Goal: Navigation & Orientation: Find specific page/section

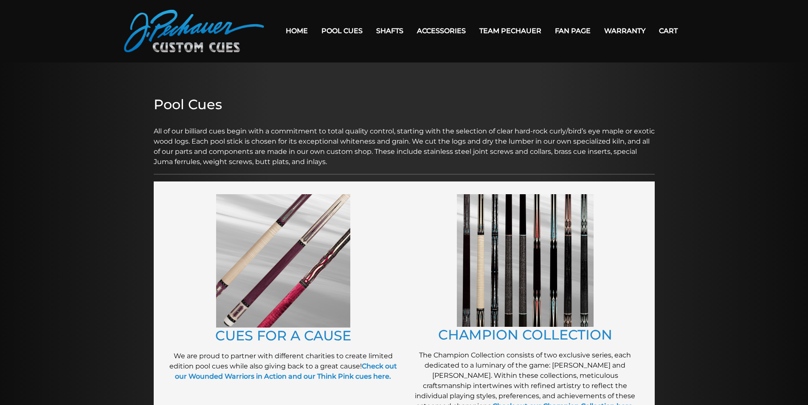
scroll to position [22, 0]
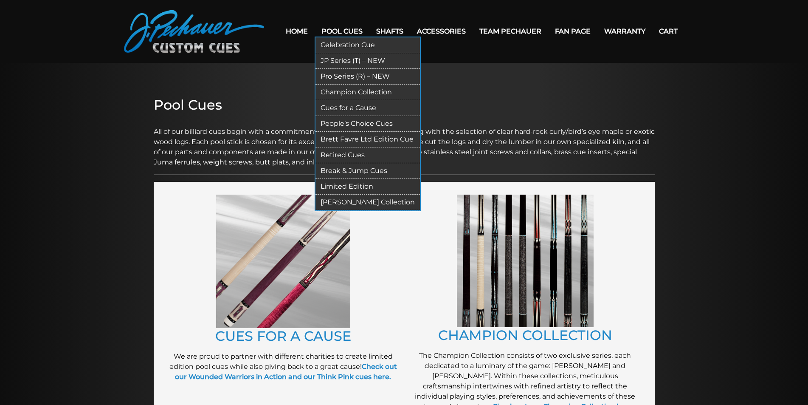
click at [338, 63] on link "JP Series (T) – NEW" at bounding box center [367, 61] width 104 height 16
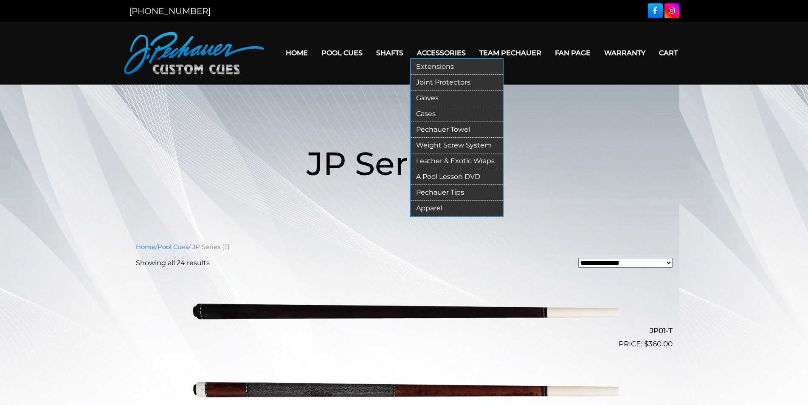
click at [429, 143] on link "Weight Screw System" at bounding box center [457, 146] width 92 height 16
